Goal: Information Seeking & Learning: Understand process/instructions

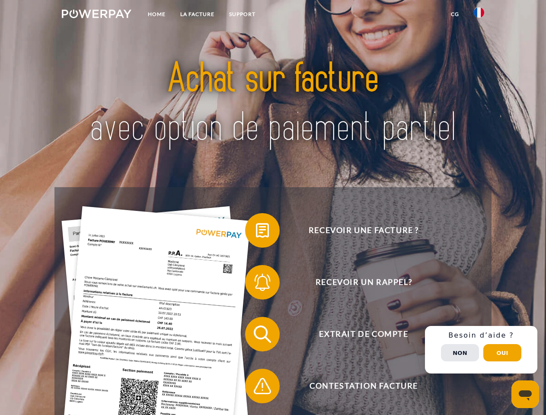
click at [96, 15] on img at bounding box center [97, 14] width 70 height 9
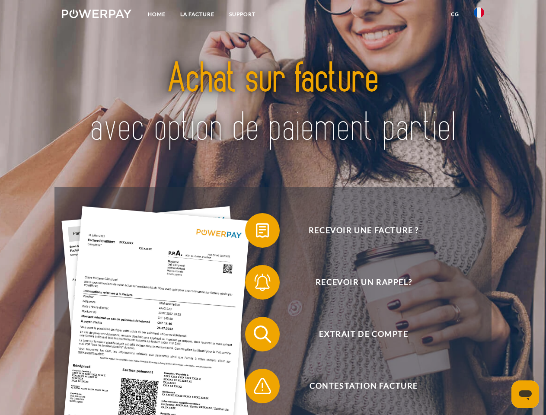
click at [479, 15] on img at bounding box center [479, 12] width 10 height 10
click at [455, 14] on link "CG" at bounding box center [454, 14] width 23 height 16
click at [256, 232] on span at bounding box center [249, 230] width 43 height 43
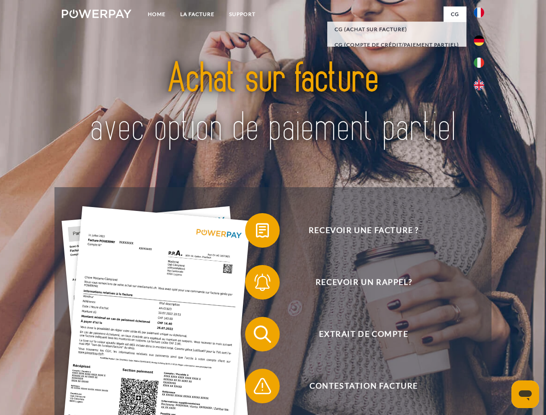
click at [256, 284] on span at bounding box center [249, 282] width 43 height 43
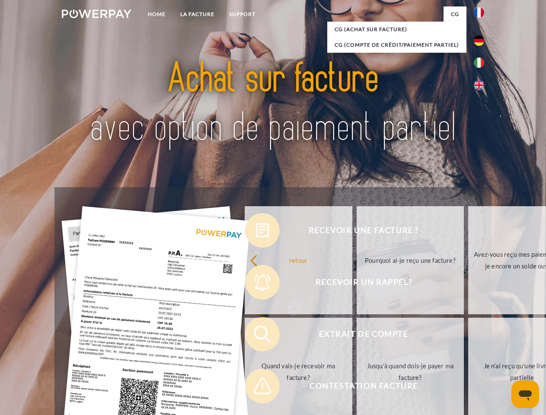
click at [356, 336] on link "Jusqu'à quand dois-je payer ma facture?" at bounding box center [410, 372] width 108 height 108
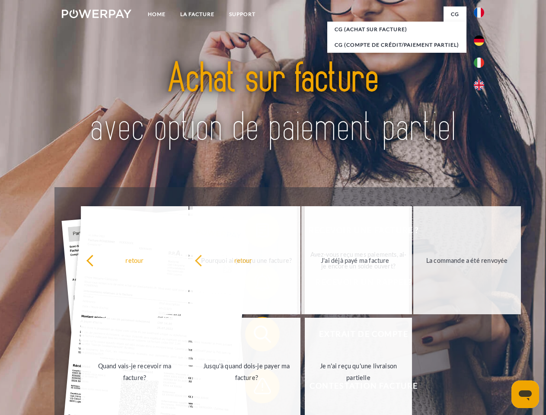
click at [256, 388] on span at bounding box center [249, 385] width 43 height 43
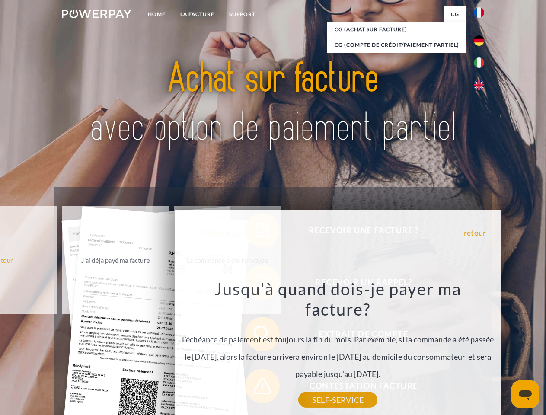
click at [481, 350] on div "Recevoir une facture ? Recevoir un rappel? Extrait de compte retour" at bounding box center [272, 360] width 436 height 346
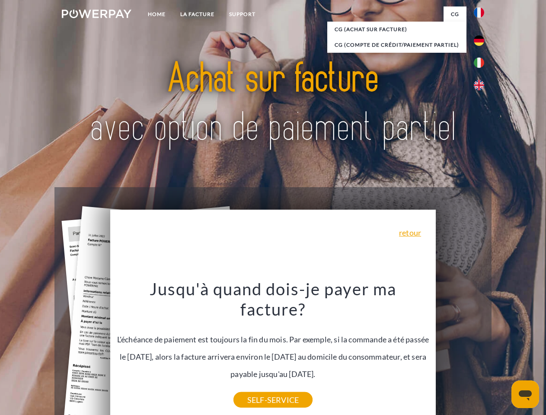
click at [460, 351] on span "Extrait de compte" at bounding box center [364, 334] width 212 height 35
click at [502, 353] on header "Home LA FACTURE Support" at bounding box center [273, 298] width 546 height 597
